Goal: Entertainment & Leisure: Consume media (video, audio)

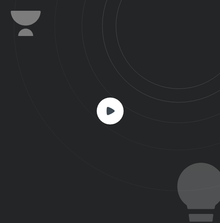
scroll to position [222, 220]
click at [108, 107] on icon at bounding box center [110, 110] width 8 height 8
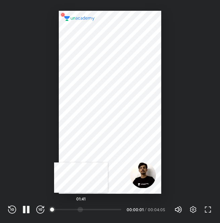
click at [81, 212] on div "01:41" at bounding box center [86, 209] width 69 height 7
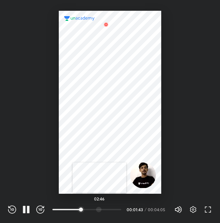
click at [99, 211] on div at bounding box center [98, 208] width 5 height 5
click at [28, 212] on icon "button" at bounding box center [28, 208] width 3 height 7
click at [25, 213] on div "REWIND (J) PLAY (K) FORWARD (L) 03:02 00:02:58 / 00:04:05 Volume (M) 100% Setti…" at bounding box center [110, 209] width 204 height 10
click at [27, 208] on icon "button" at bounding box center [26, 209] width 5 height 6
click at [85, 213] on div "REWIND (J) PAUSE (K) FORWARD (L) 02:05 00:02:58 / 00:04:05 Volume (M) 100% Sett…" at bounding box center [110, 209] width 204 height 10
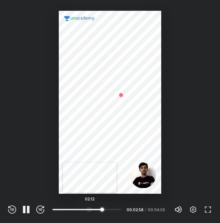
click at [90, 211] on div at bounding box center [88, 208] width 5 height 5
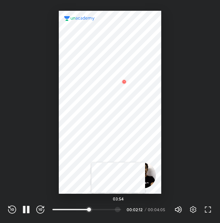
click at [119, 210] on div at bounding box center [117, 208] width 5 height 5
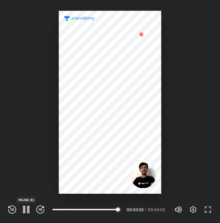
click at [25, 213] on icon "button" at bounding box center [26, 209] width 8 height 8
